Goal: Check status: Check status

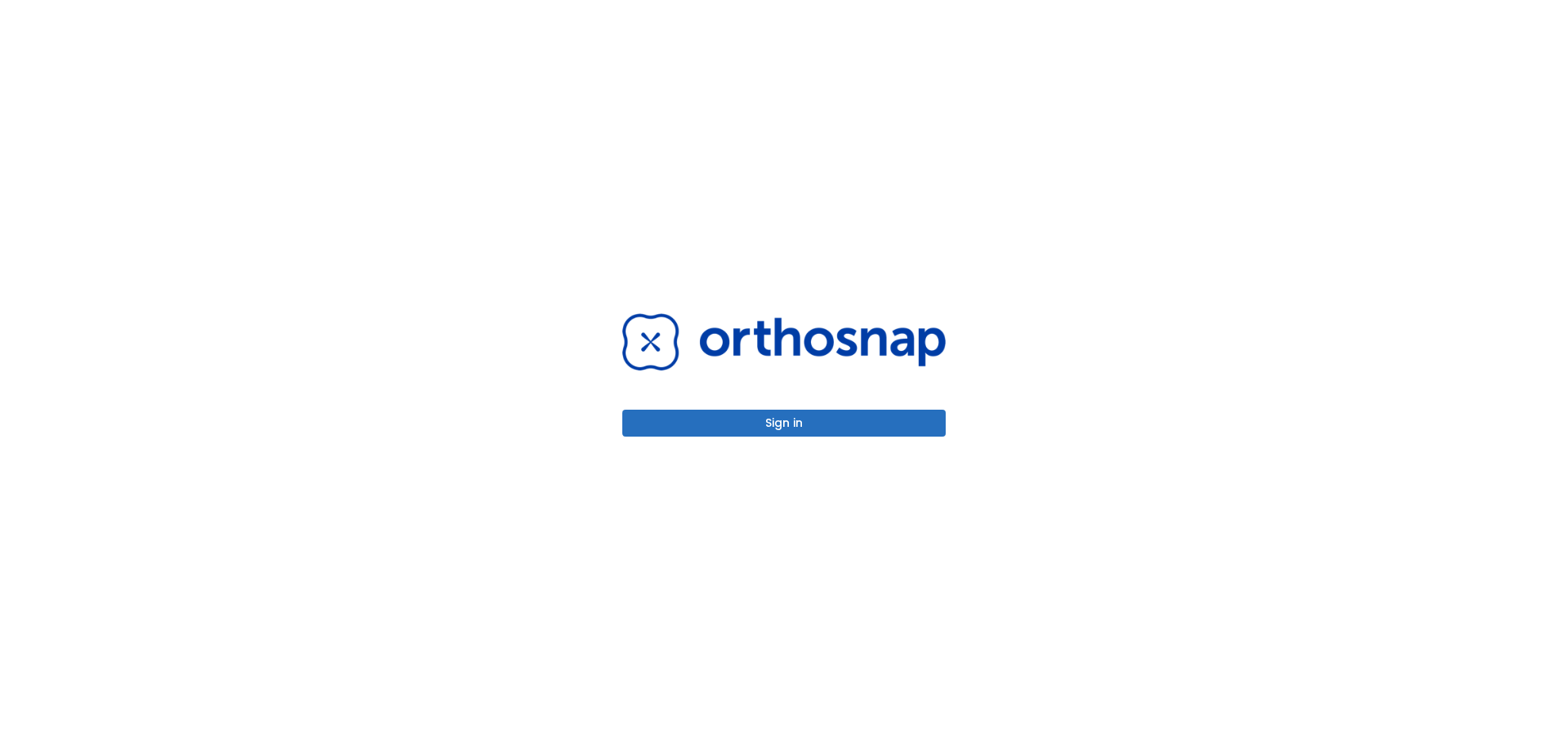
click at [834, 414] on button "Sign in" at bounding box center [784, 424] width 323 height 27
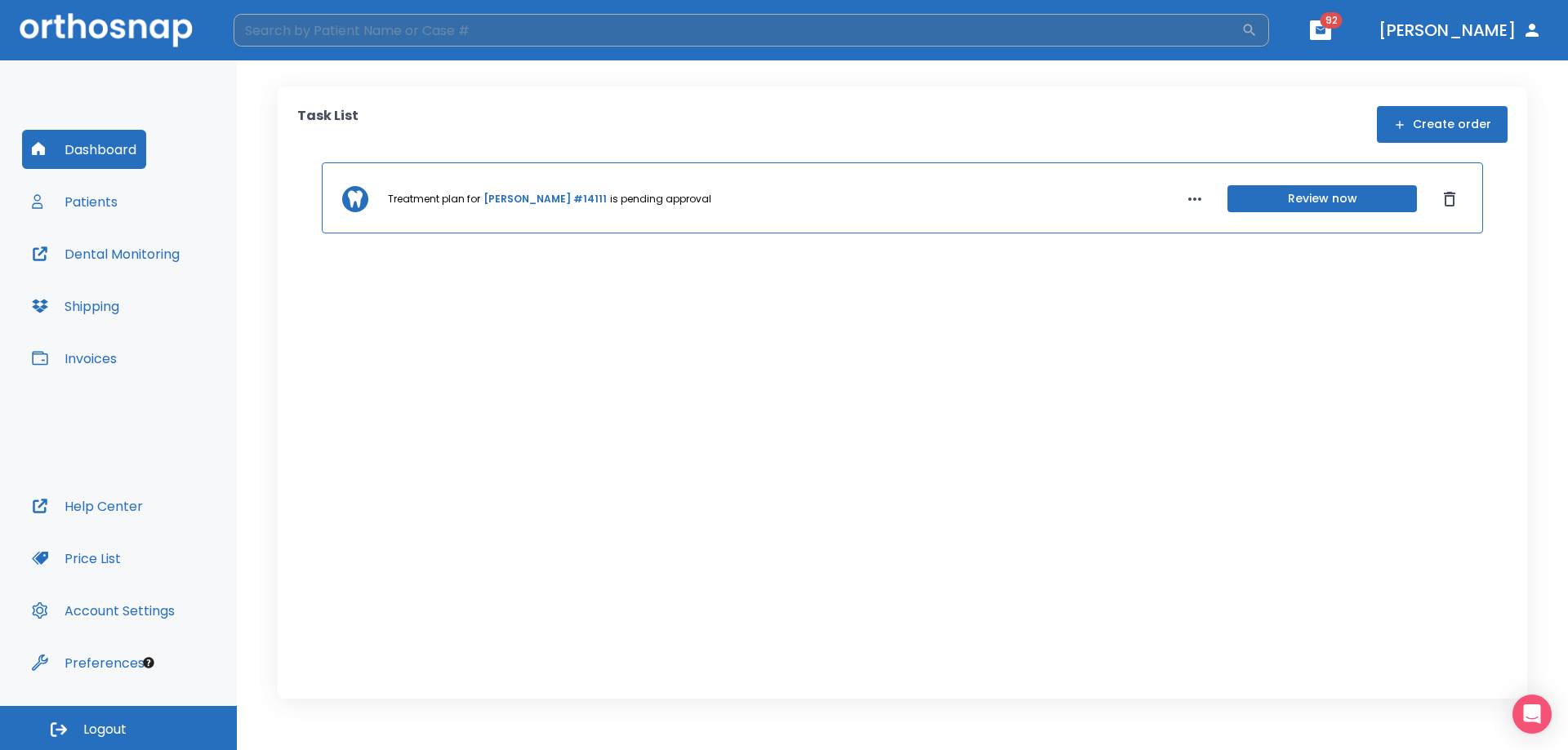
click at [510, 40] on input "search" at bounding box center [737, 30] width 1007 height 32
type input "k"
drag, startPoint x: 1117, startPoint y: 541, endPoint x: 1133, endPoint y: 539, distance: 16.1
click at [1117, 542] on div "Treatment plan for [PERSON_NAME] #14111 is pending approval Review now" at bounding box center [902, 405] width 1210 height 485
click at [500, 28] on input "search" at bounding box center [737, 30] width 1007 height 32
